Goal: Find specific page/section: Find specific page/section

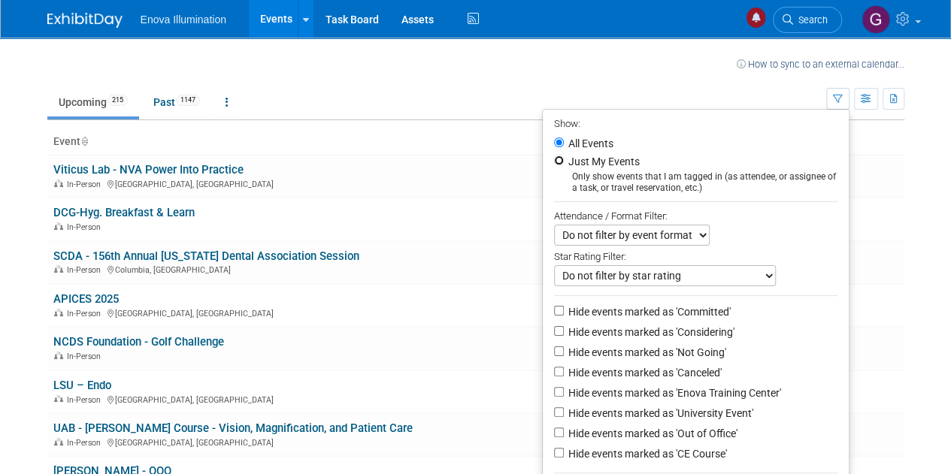
click at [554, 160] on input "Just My Events" at bounding box center [559, 161] width 10 height 10
radio input "true"
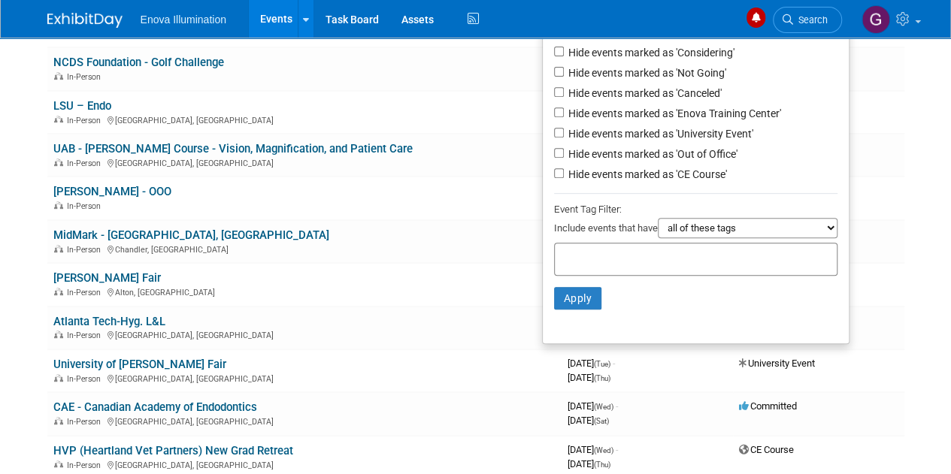
scroll to position [285, 0]
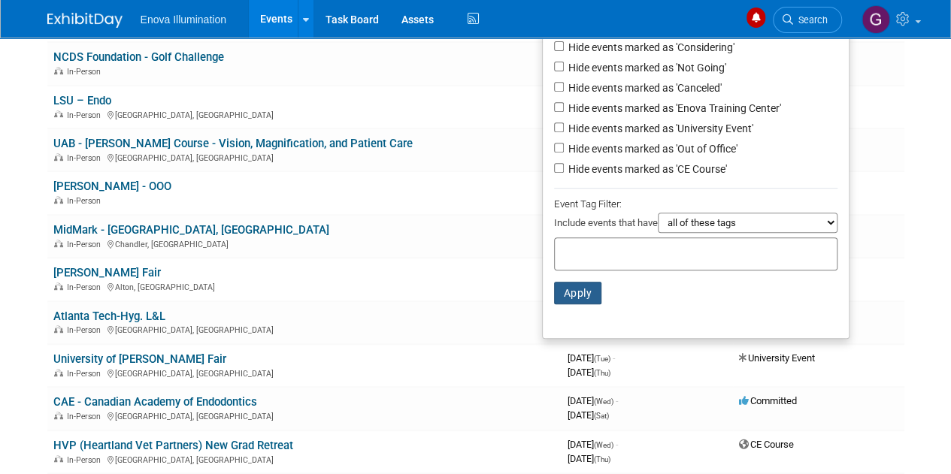
click at [570, 296] on button "Apply" at bounding box center [578, 293] width 48 height 23
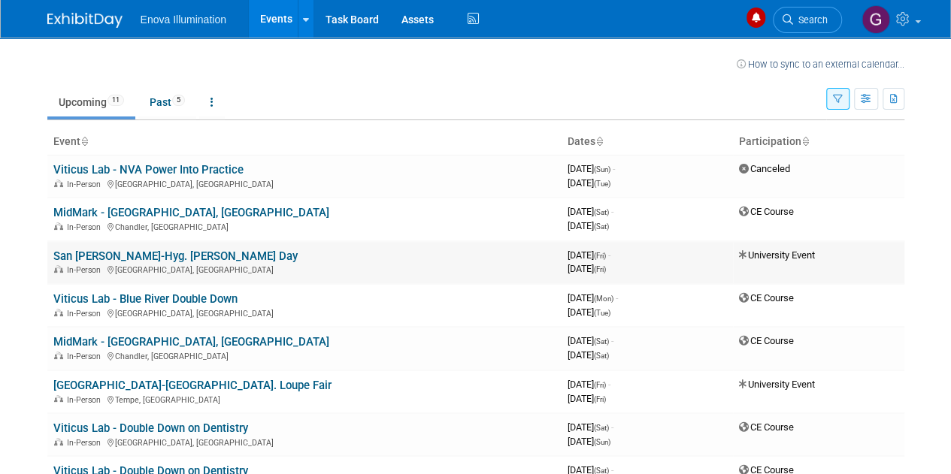
click at [168, 252] on link "San [PERSON_NAME]-Hyg. [PERSON_NAME] Day" at bounding box center [175, 257] width 244 height 14
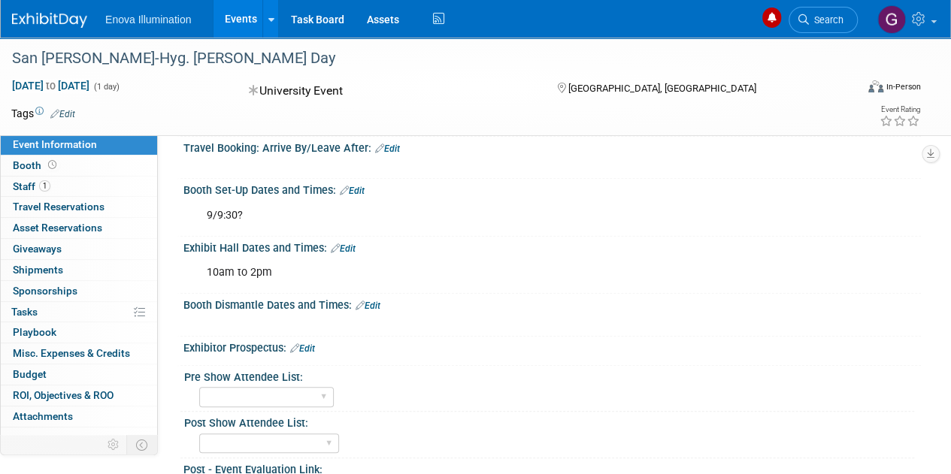
scroll to position [259, 0]
